Goal: Entertainment & Leisure: Browse casually

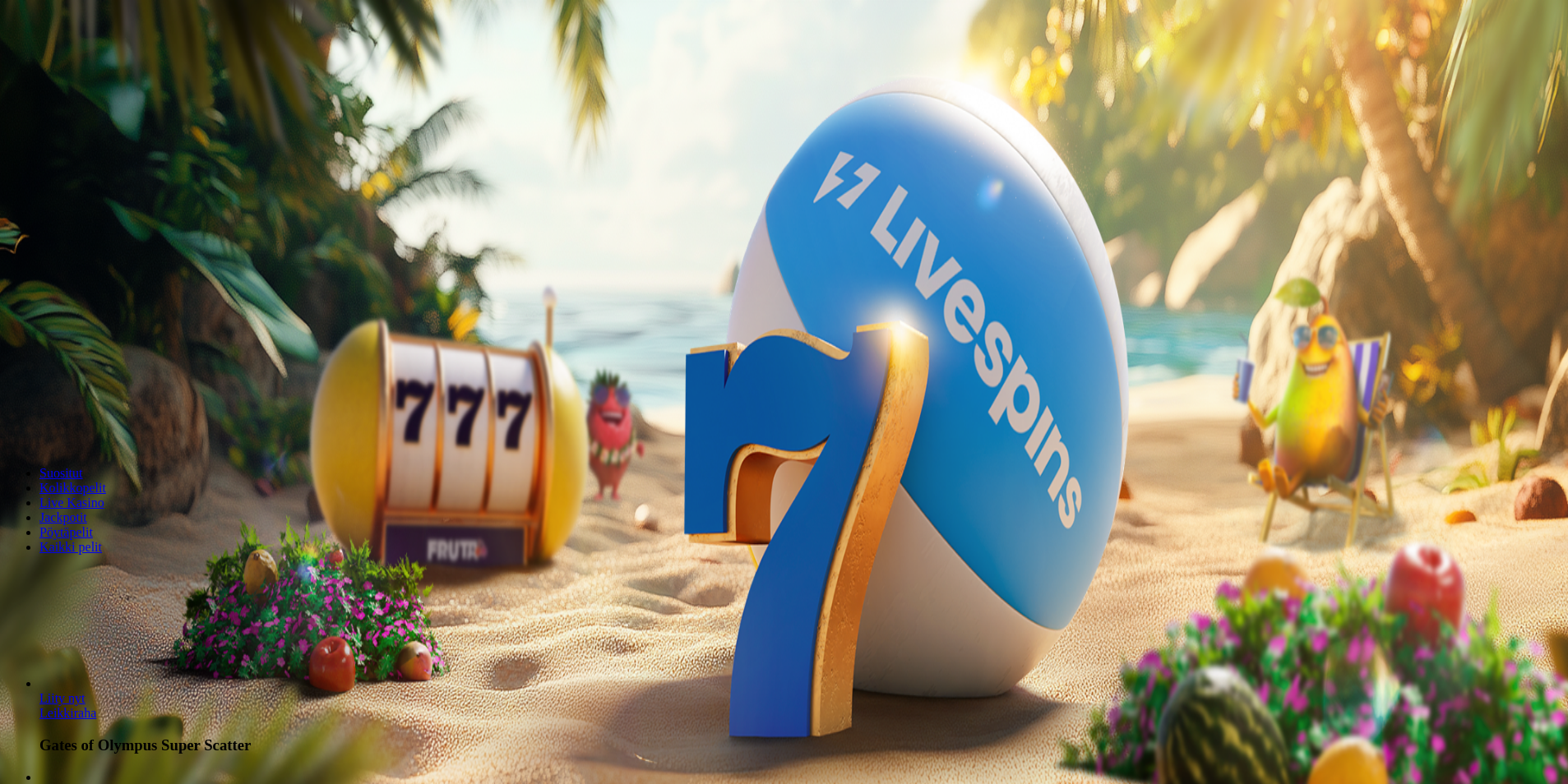
click at [138, 69] on button "Kirjaudu" at bounding box center [114, 60] width 53 height 17
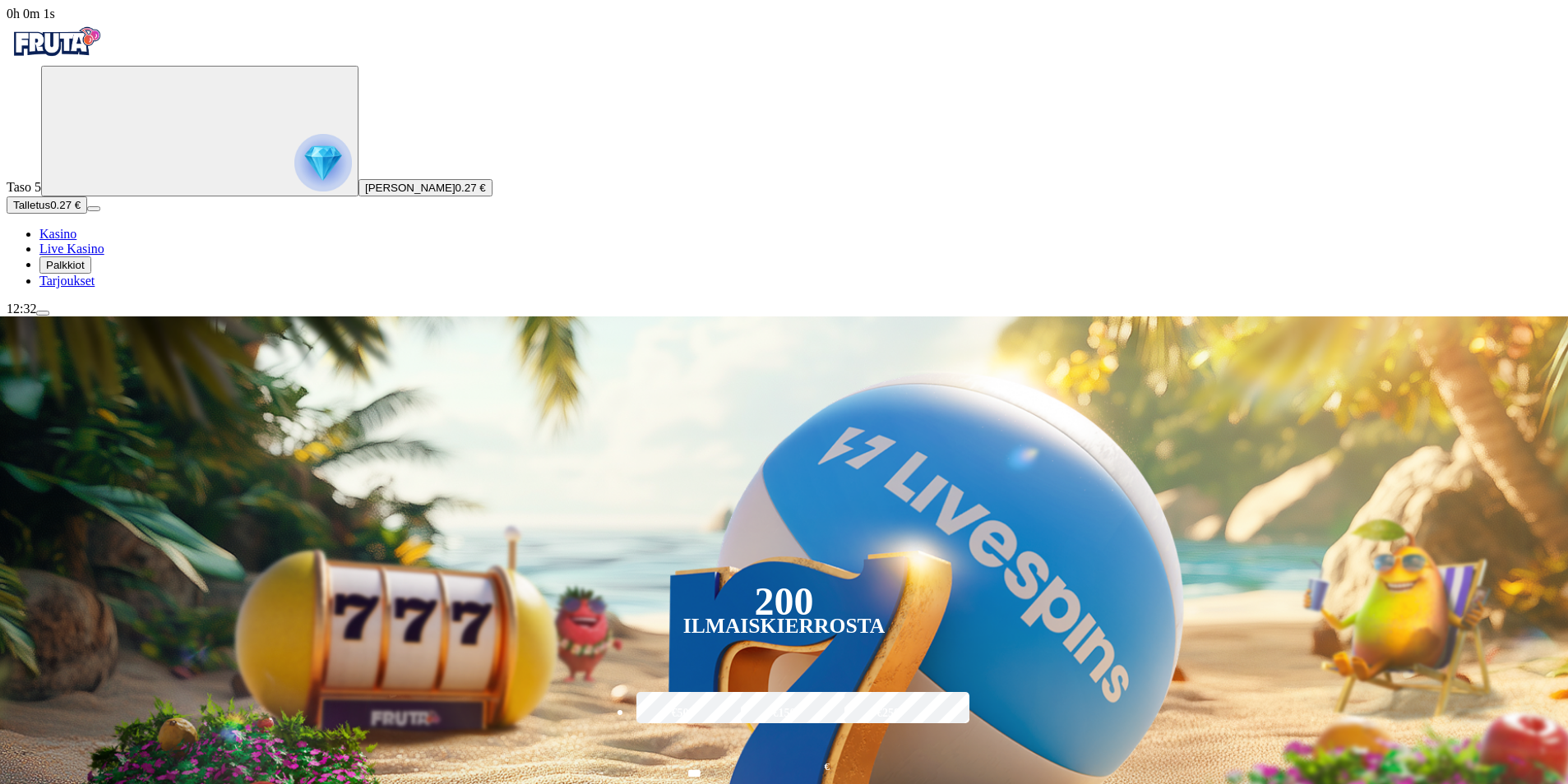
click at [77, 272] on span "Palkkiot" at bounding box center [65, 265] width 39 height 13
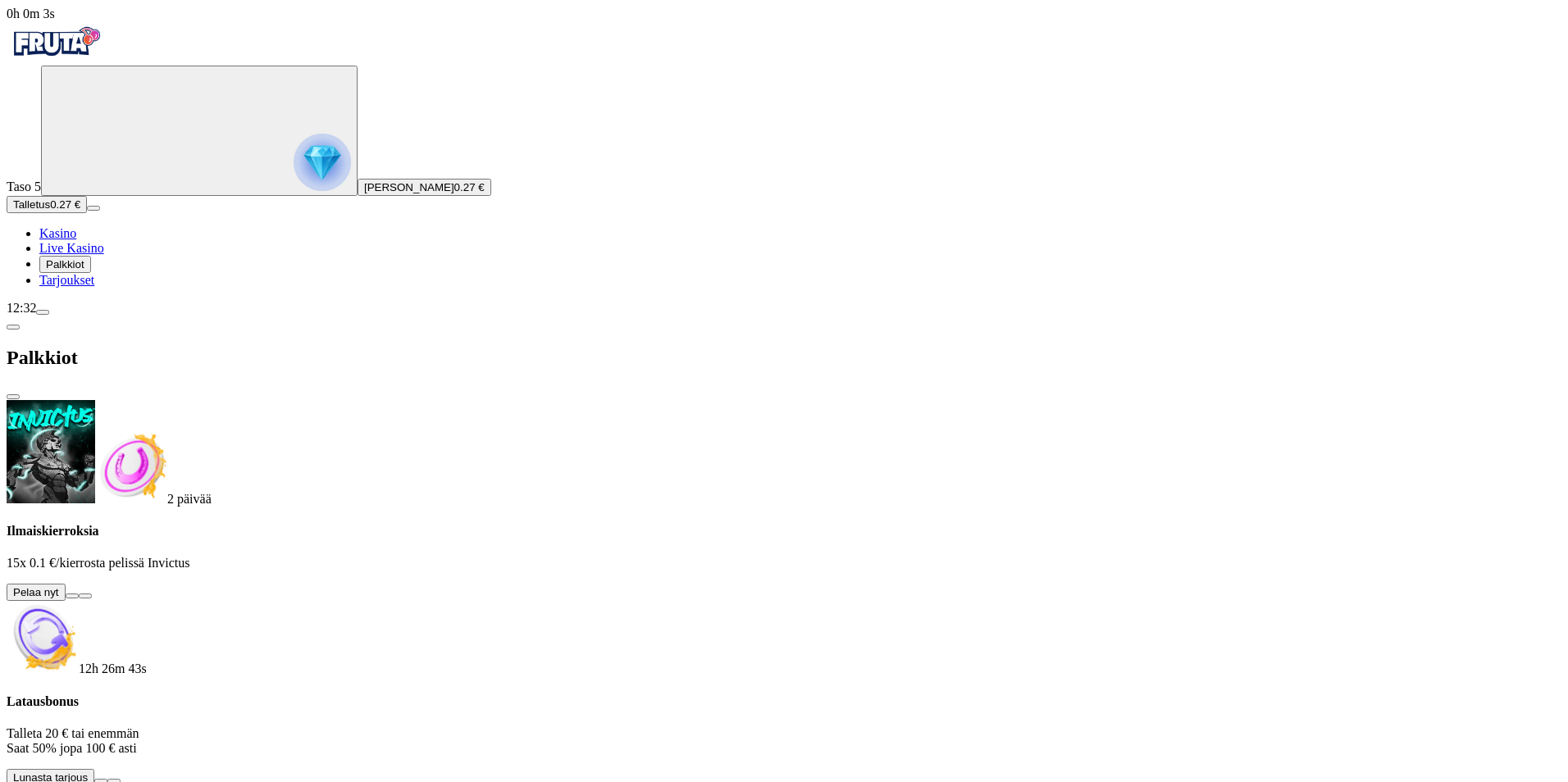
click at [78, 594] on button at bounding box center [72, 596] width 13 height 4
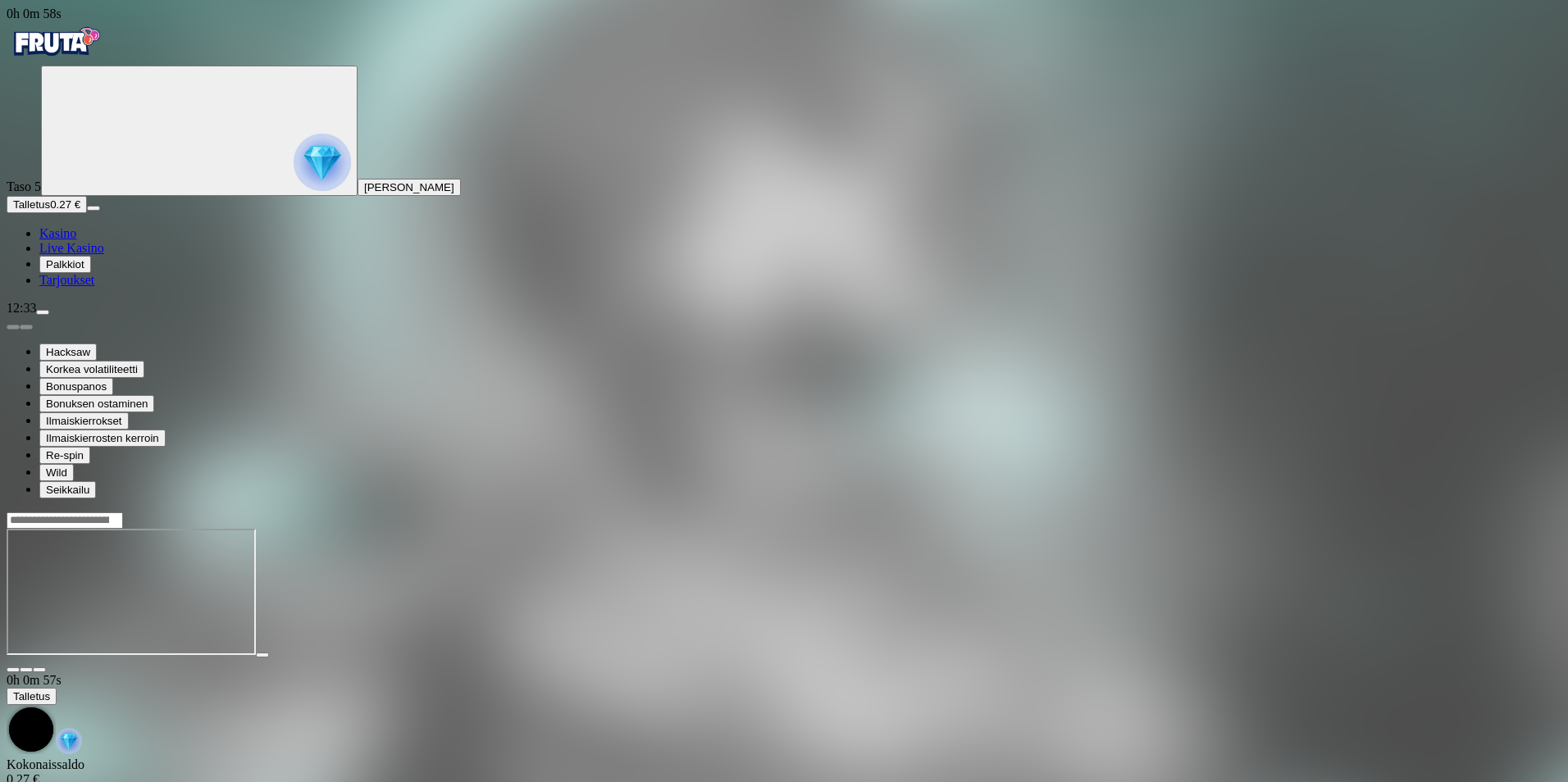
click at [68, 48] on img "Primary" at bounding box center [55, 42] width 98 height 41
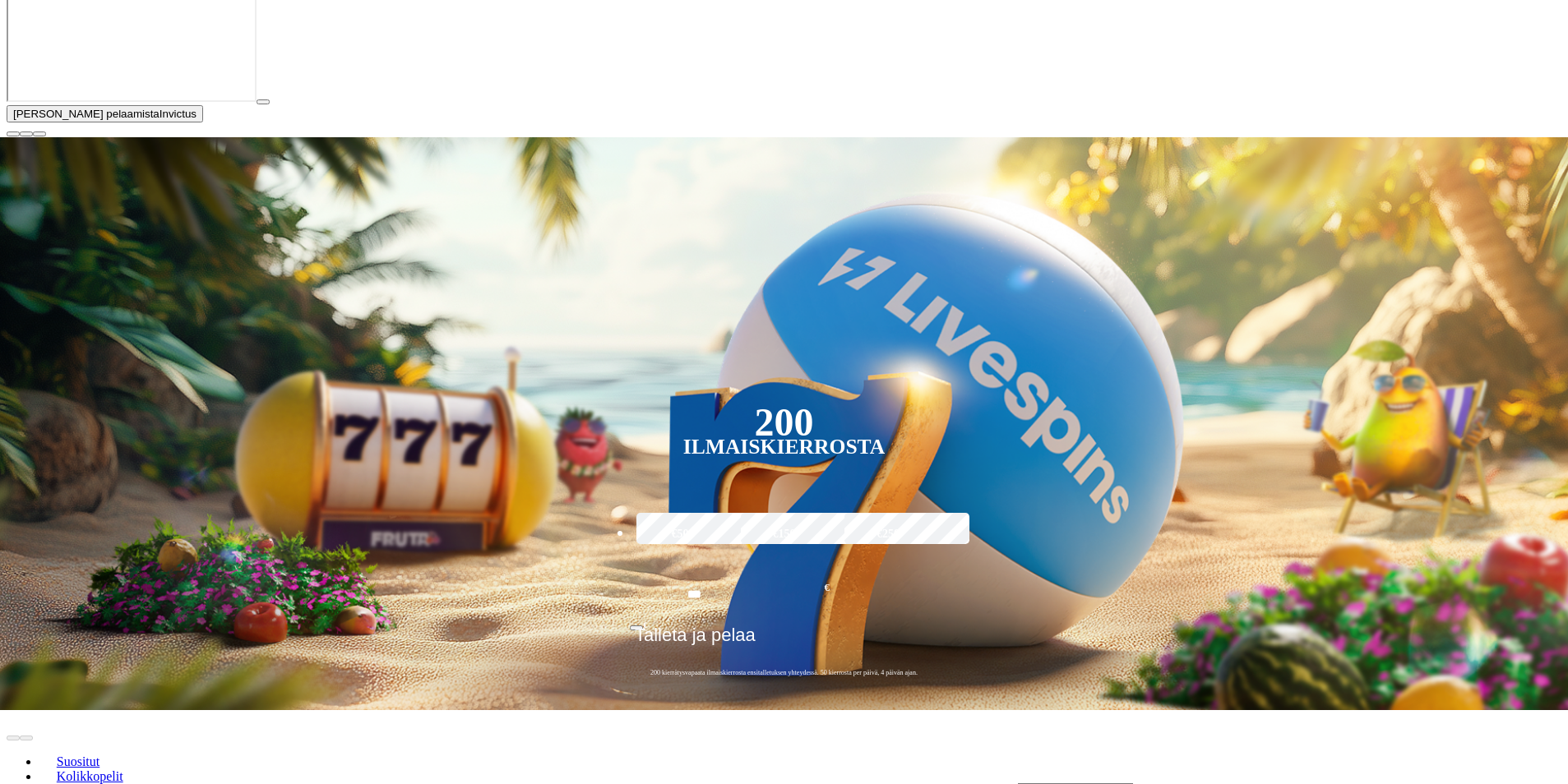
scroll to position [411, 0]
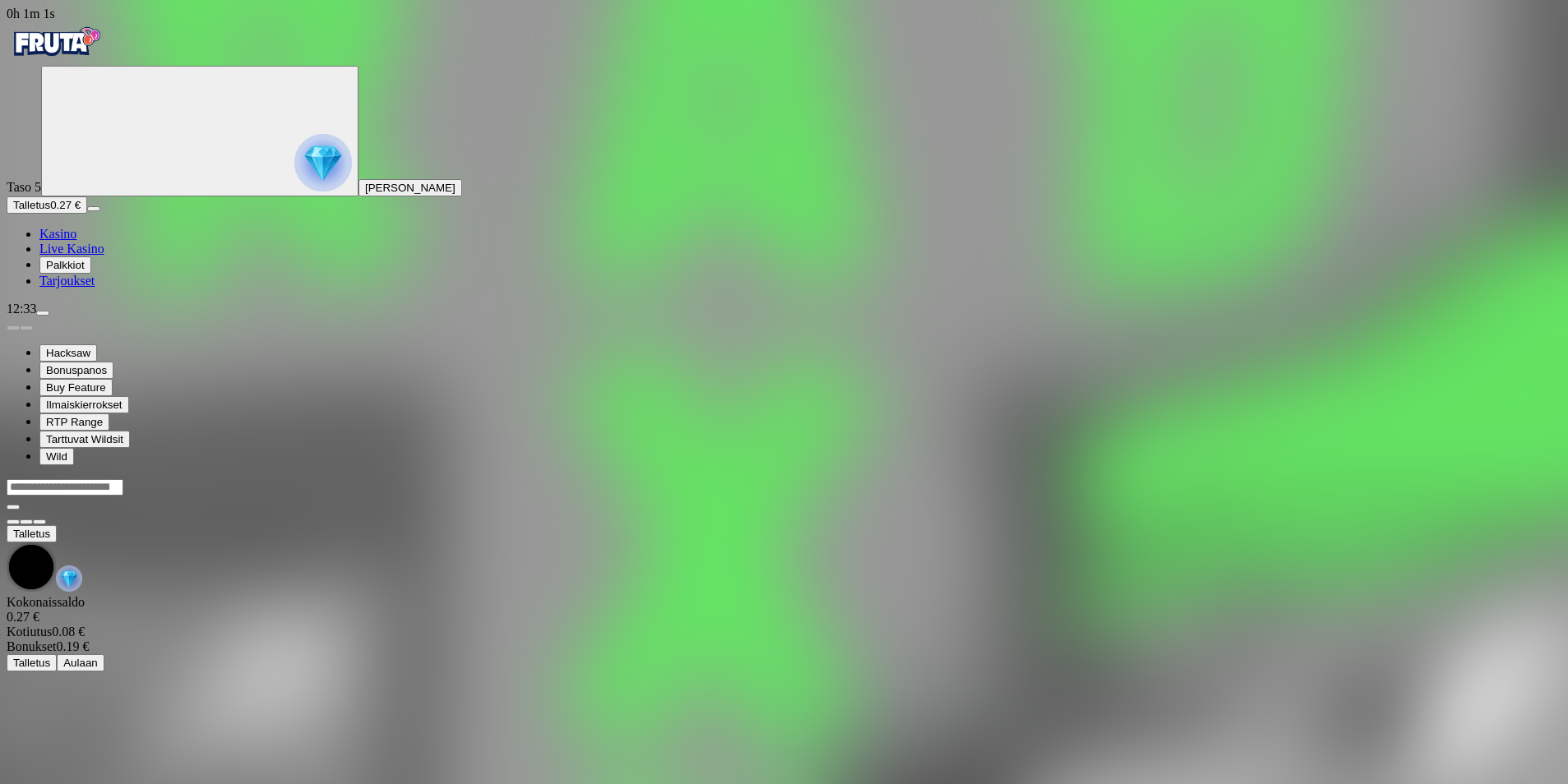
click at [456, 496] on div at bounding box center [783, 496] width 1554 height 0
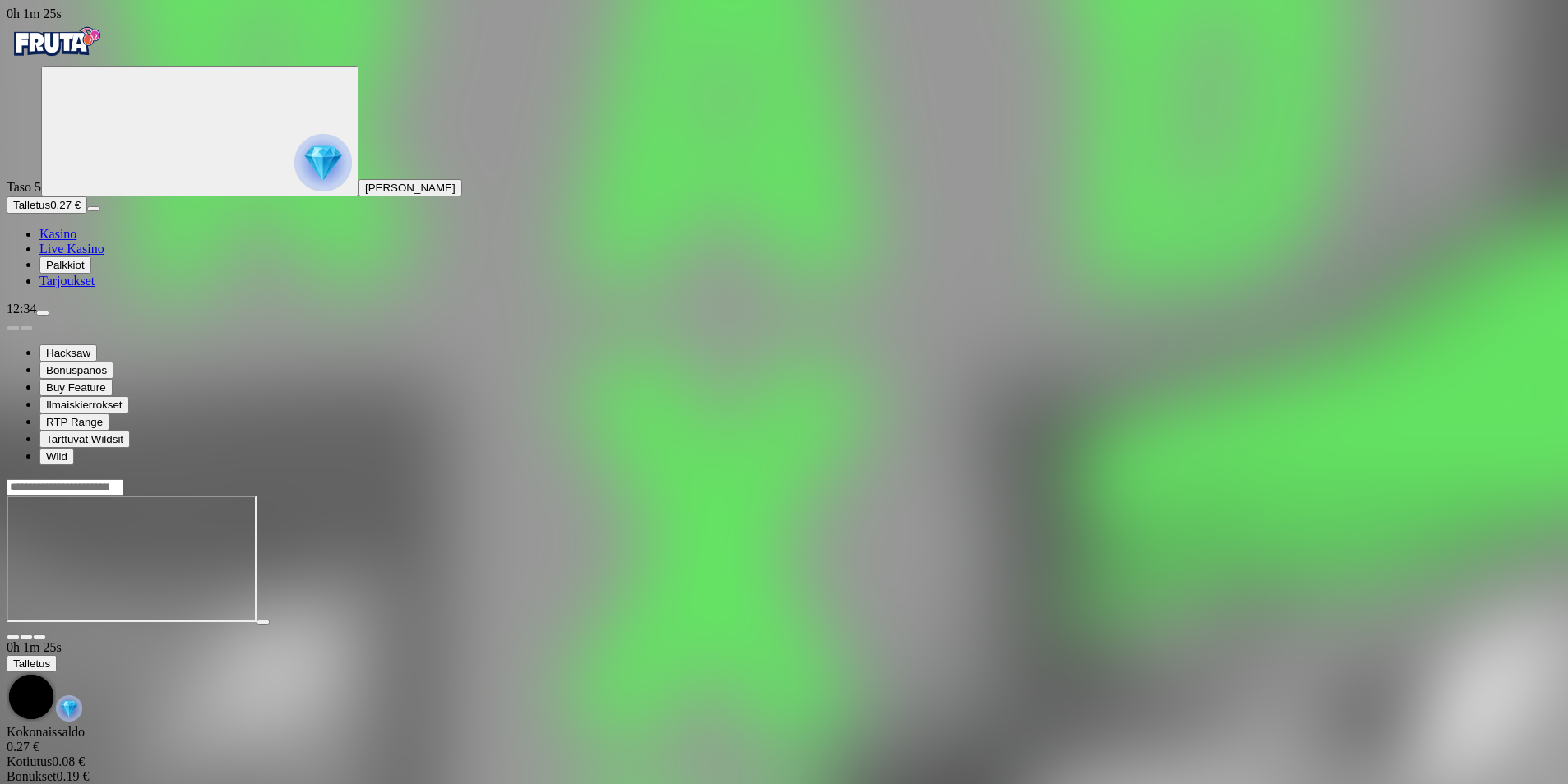
click at [61, 51] on img "Primary" at bounding box center [55, 42] width 98 height 42
